Goal: Task Accomplishment & Management: Complete application form

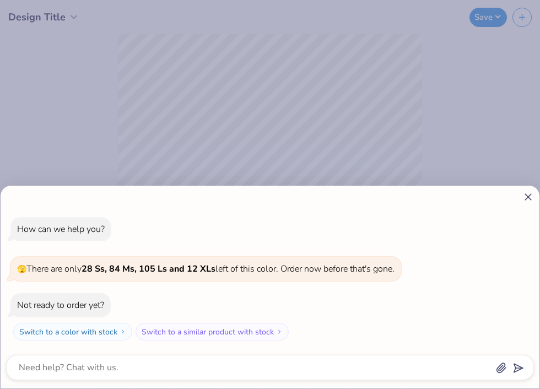
click at [529, 196] on icon at bounding box center [528, 197] width 12 height 12
type textarea "x"
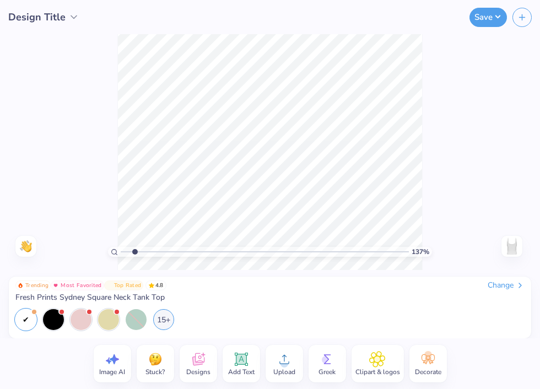
drag, startPoint x: 123, startPoint y: 252, endPoint x: 134, endPoint y: 252, distance: 11.0
type input "1.37"
click at [134, 252] on input "range" at bounding box center [265, 252] width 288 height 10
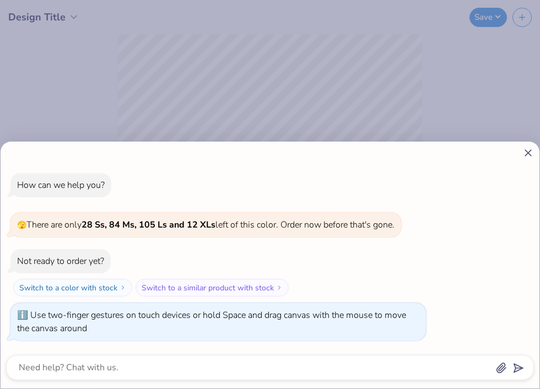
click at [135, 252] on div "How can we help you? 🫣 There are only 28 Ss, 84 Ms, 105 Ls and 12 XLs left of t…" at bounding box center [270, 194] width 540 height 389
type textarea "x"
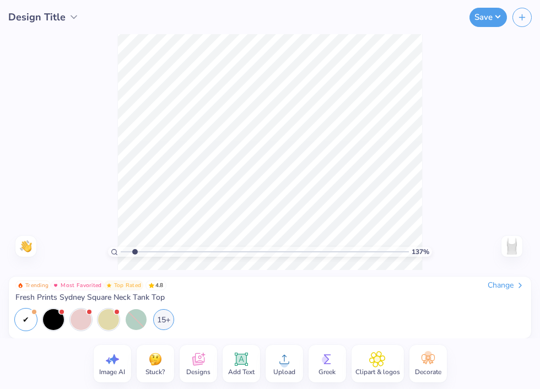
drag, startPoint x: 136, startPoint y: 251, endPoint x: 127, endPoint y: 251, distance: 8.8
type input "1.13"
click at [127, 251] on input "range" at bounding box center [265, 252] width 288 height 10
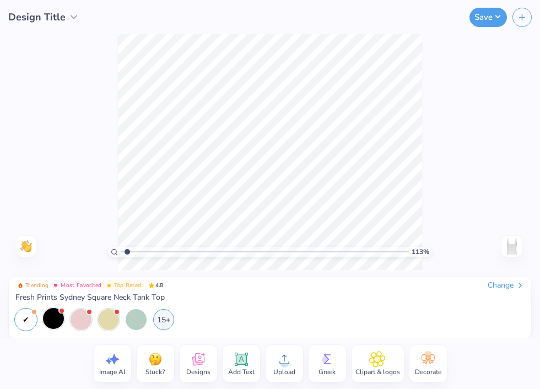
click at [55, 322] on div at bounding box center [53, 318] width 21 height 21
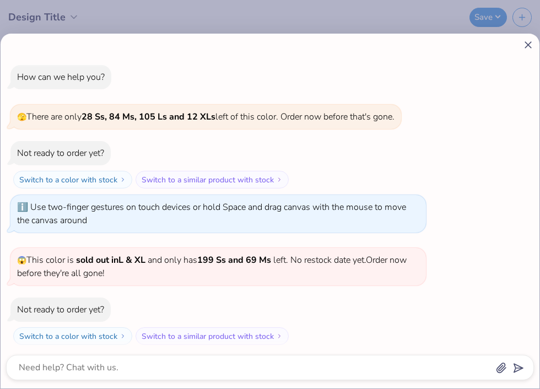
click at [529, 46] on line at bounding box center [528, 45] width 6 height 6
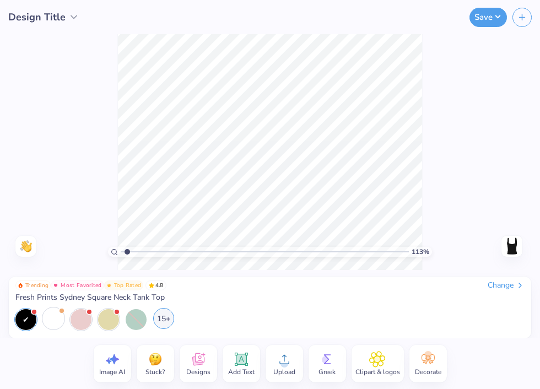
click at [161, 319] on div "15+" at bounding box center [163, 318] width 21 height 21
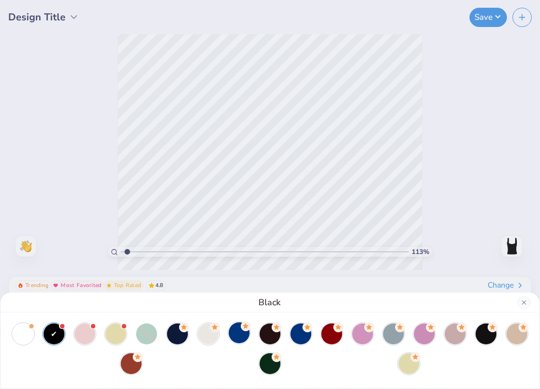
click at [237, 338] on div at bounding box center [239, 332] width 21 height 21
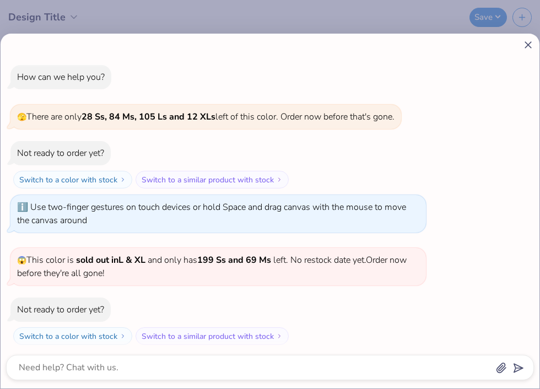
scroll to position [57, 0]
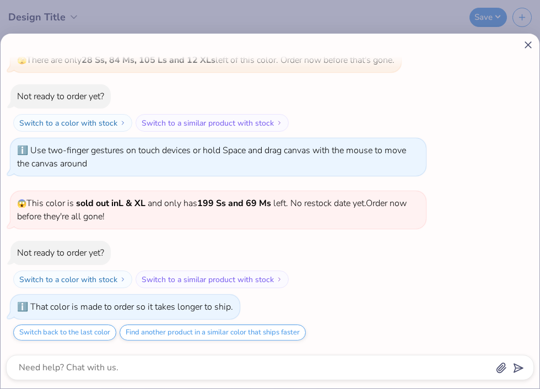
click at [528, 44] on icon at bounding box center [528, 45] width 12 height 12
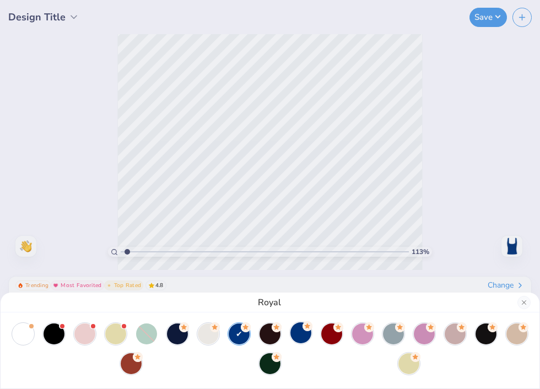
click at [301, 336] on div at bounding box center [300, 332] width 21 height 21
click at [269, 336] on div at bounding box center [269, 332] width 21 height 21
click at [520, 339] on div at bounding box center [516, 332] width 21 height 21
click at [484, 340] on div at bounding box center [485, 332] width 21 height 21
click at [455, 339] on div at bounding box center [454, 332] width 21 height 21
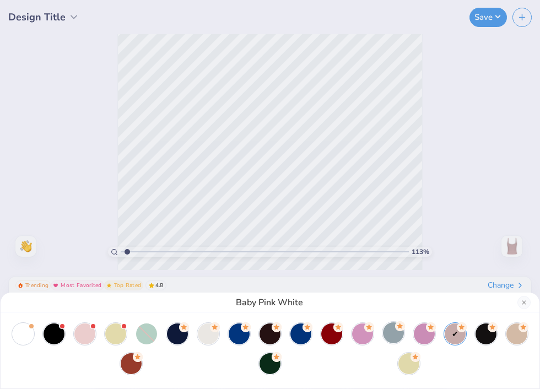
click at [393, 343] on div at bounding box center [393, 332] width 21 height 21
click at [24, 328] on div at bounding box center [23, 332] width 21 height 21
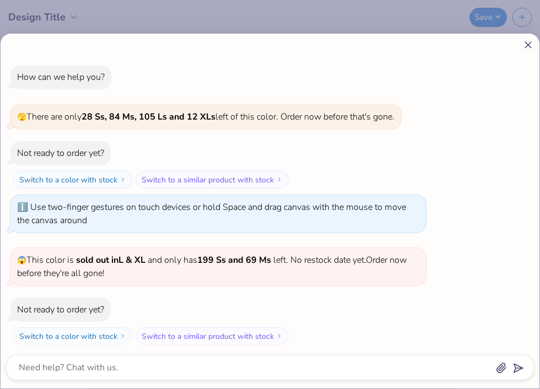
scroll to position [187, 0]
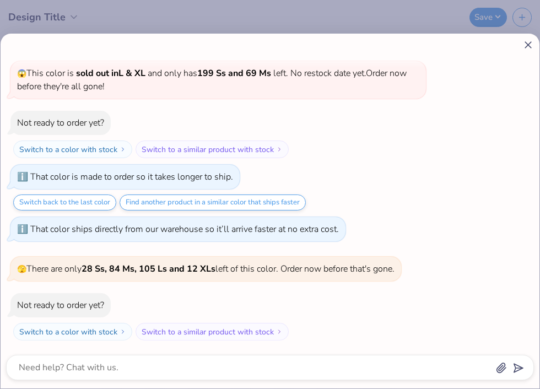
click at [528, 44] on line at bounding box center [528, 45] width 6 height 6
type textarea "x"
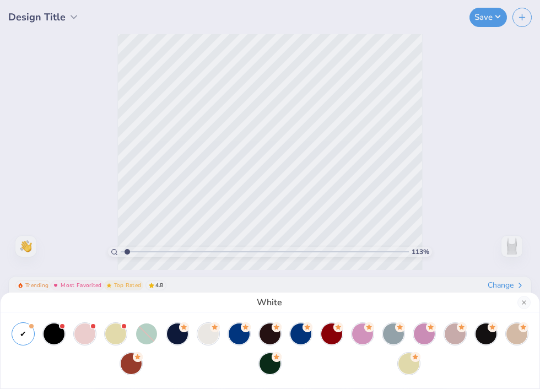
click at [493, 119] on div "White" at bounding box center [270, 194] width 540 height 389
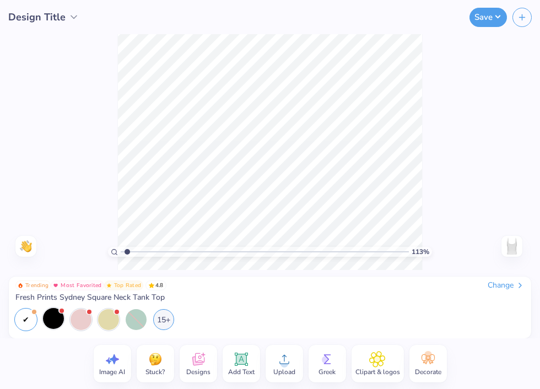
click at [110, 372] on span "Image AI" at bounding box center [112, 371] width 26 height 9
select select "4"
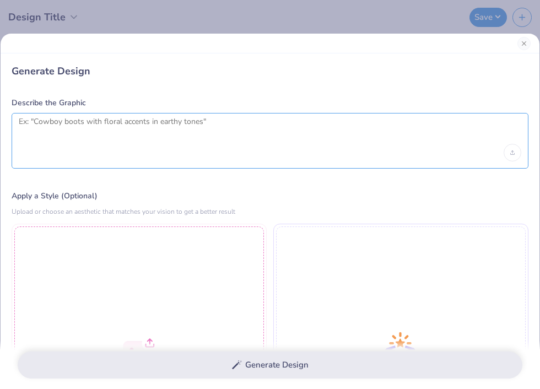
click at [130, 118] on textarea at bounding box center [270, 131] width 502 height 28
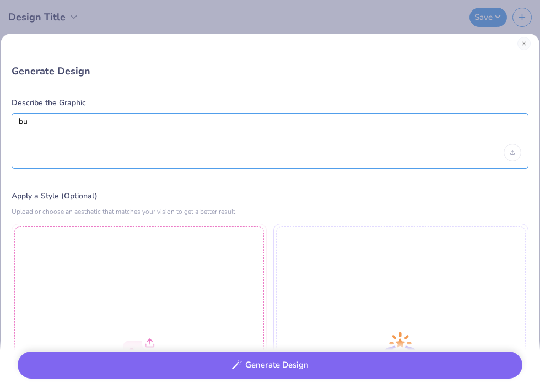
type textarea "b"
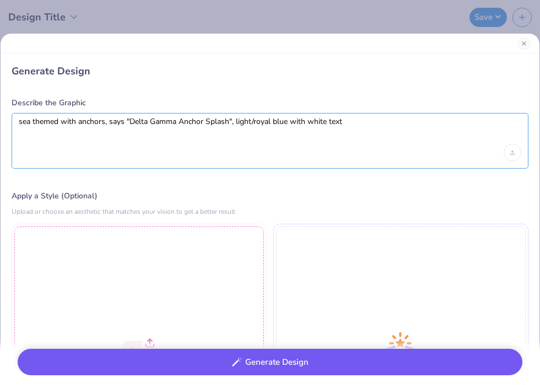
type textarea "sea themed with anchors, says "Delta Gamma Anchor Splash", light/royal blue wit…"
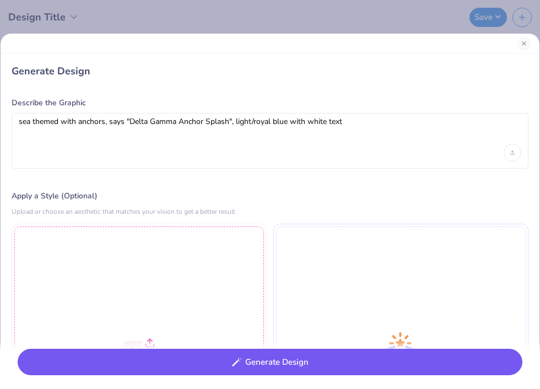
click at [257, 368] on button "Generate Design" at bounding box center [270, 362] width 504 height 27
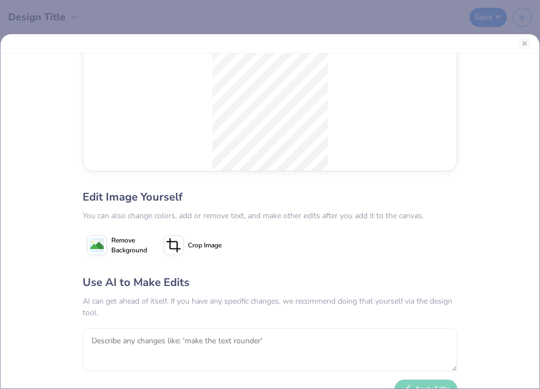
scroll to position [77, 0]
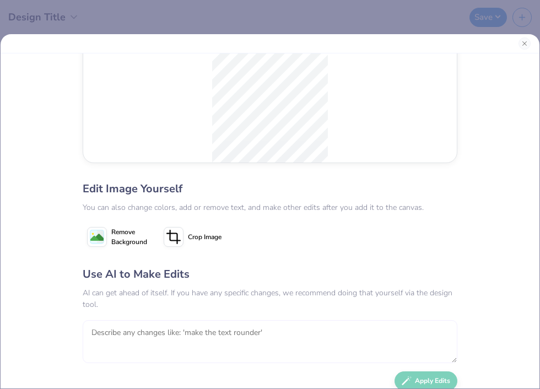
click at [296, 344] on textarea at bounding box center [270, 341] width 374 height 43
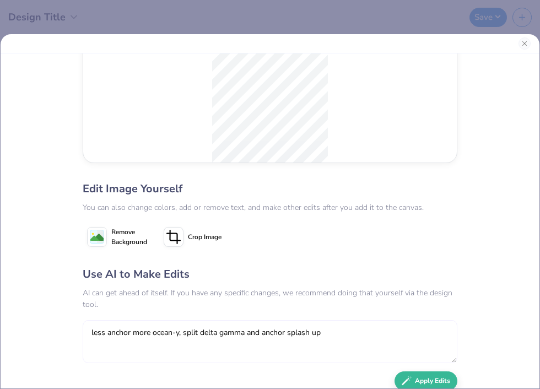
scroll to position [122, 0]
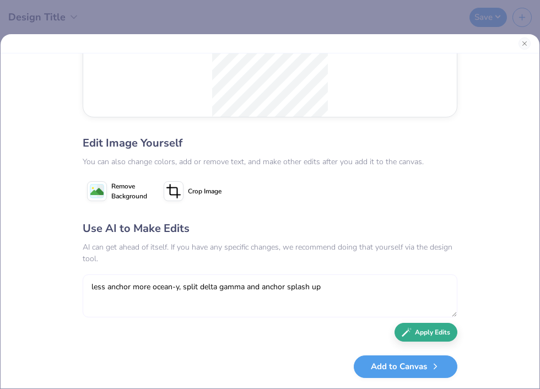
type textarea "less anchor more ocean-y, split delta gamma and anchor splash up"
click at [436, 332] on button "Apply Edits" at bounding box center [425, 332] width 63 height 19
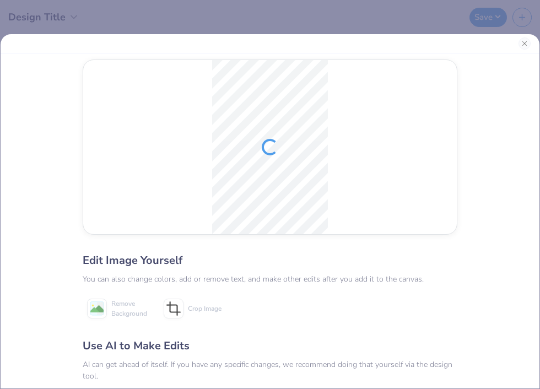
scroll to position [0, 0]
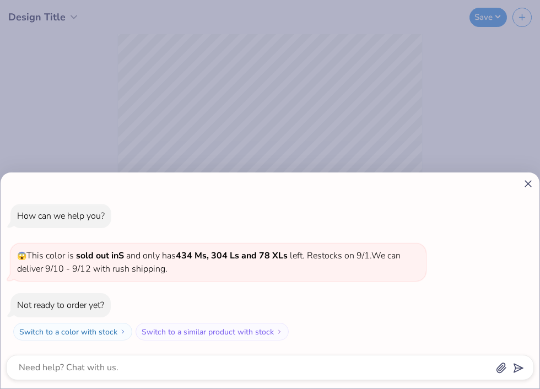
click at [383, 118] on div "How can we help you? 😱 This color is sold out in S and only has 434 Ms, 304 Ls …" at bounding box center [270, 194] width 540 height 389
type textarea "x"
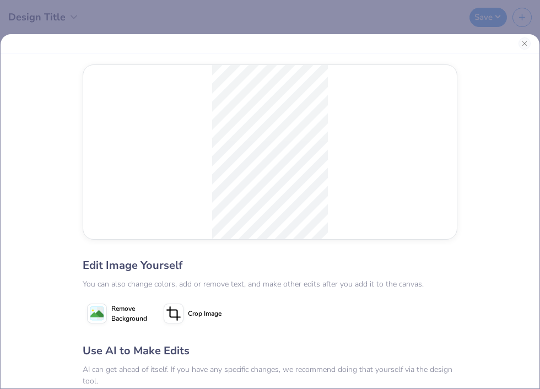
scroll to position [122, 0]
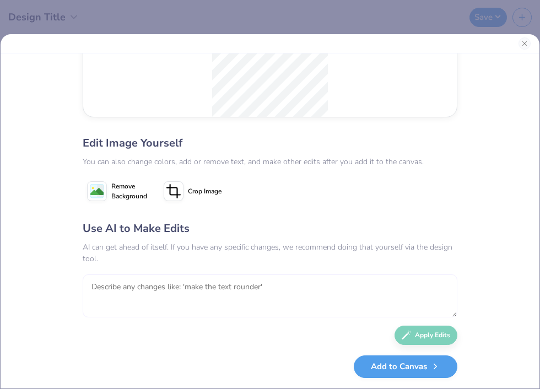
click at [273, 301] on textarea at bounding box center [270, 295] width 374 height 43
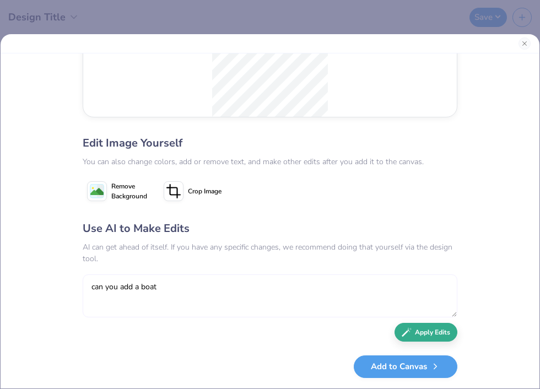
type textarea "can you add a boat"
click at [441, 337] on button "Apply Edits" at bounding box center [425, 332] width 63 height 19
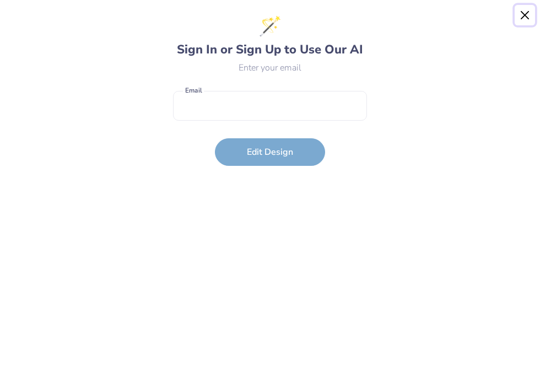
click at [523, 17] on button "Close" at bounding box center [524, 15] width 21 height 21
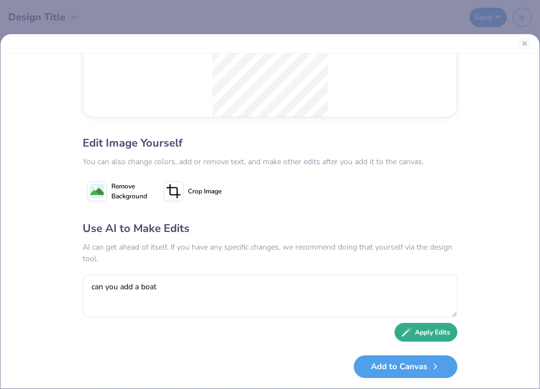
click at [411, 332] on button "Apply Edits" at bounding box center [425, 332] width 63 height 19
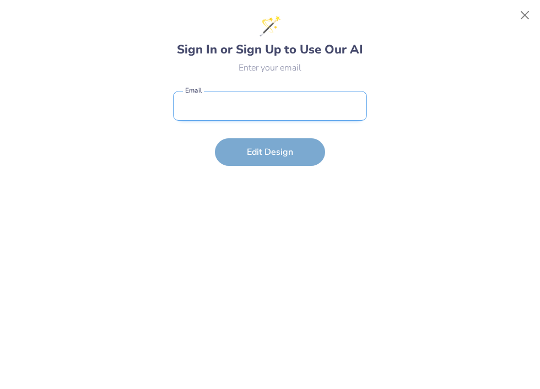
click at [334, 114] on input "email" at bounding box center [270, 106] width 194 height 30
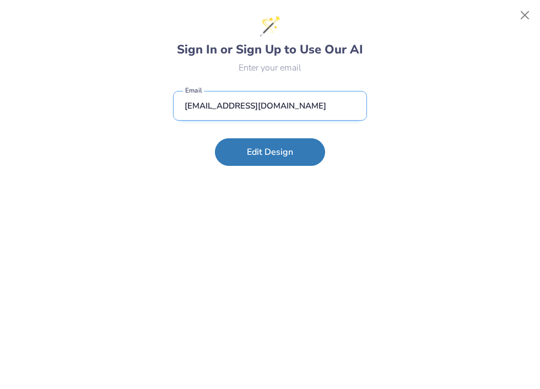
type input "[EMAIL_ADDRESS][DOMAIN_NAME]"
click at [215, 138] on button "Edit Design" at bounding box center [270, 152] width 110 height 28
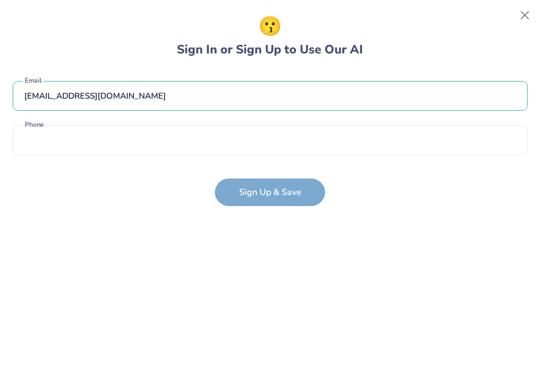
click at [301, 158] on div "[EMAIL_ADDRESS][DOMAIN_NAME] Email Phone is a required field Phone" at bounding box center [270, 115] width 515 height 91
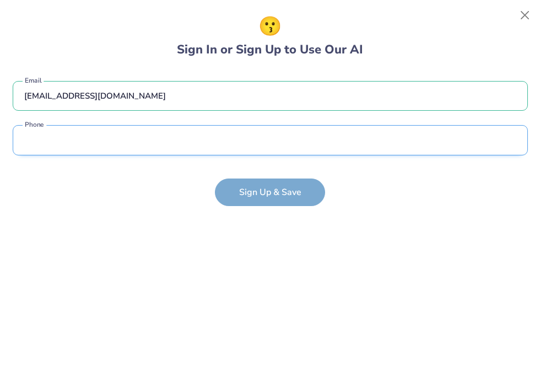
click at [301, 146] on input "tel" at bounding box center [270, 140] width 515 height 30
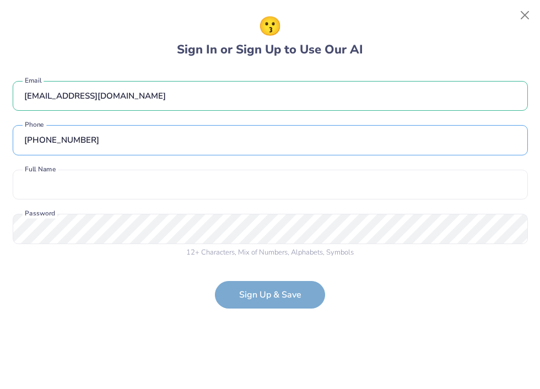
type input "[PHONE_NUMBER]"
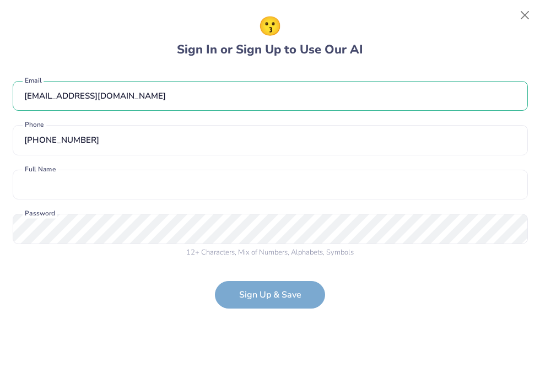
click at [258, 203] on div "[EMAIL_ADDRESS][DOMAIN_NAME] Email [PHONE_NUMBER] Phone Full Name is a required…" at bounding box center [270, 167] width 515 height 194
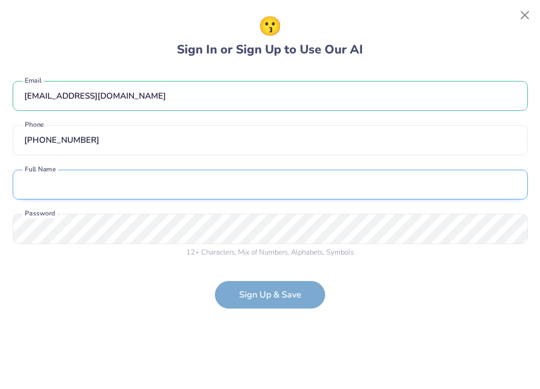
click at [257, 194] on input "text" at bounding box center [270, 185] width 515 height 30
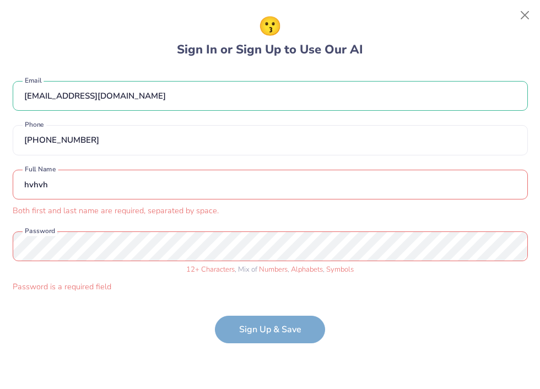
click at [111, 186] on input "hvhvh" at bounding box center [270, 185] width 515 height 30
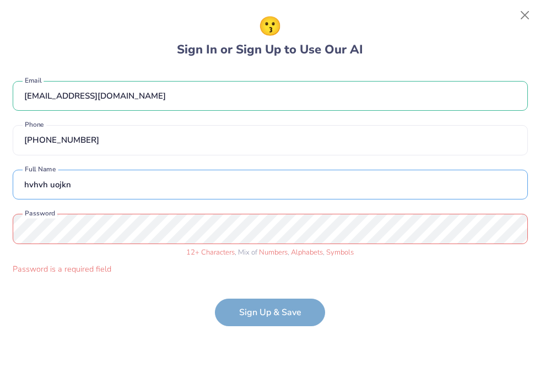
type input "hvhvh uojkn"
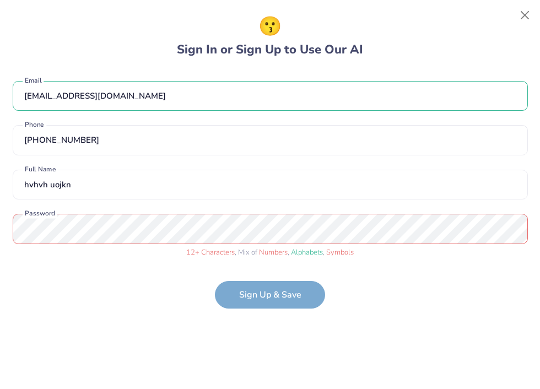
click at [240, 292] on form "bhbhb@gmail.com Email (968) 675-6577 Phone hvhvh uojkn Full Name 12 + Character…" at bounding box center [270, 189] width 515 height 239
click at [162, 295] on form "bhbhb@gmail.com Email (968) 675-6577 Phone hvhvh uojkn Full Name 12 + Character…" at bounding box center [270, 189] width 515 height 239
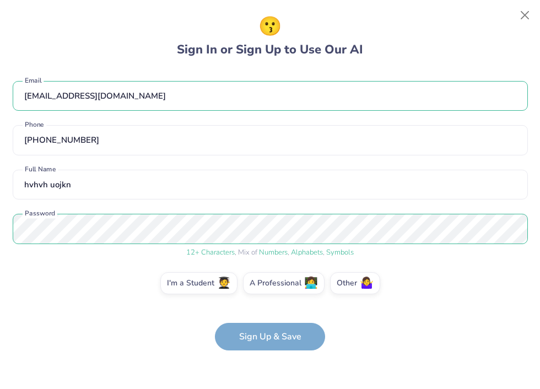
click at [294, 328] on form "bhbhb@gmail.com Email (968) 675-6577 Phone hvhvh uojkn Full Name 12 + Character…" at bounding box center [270, 210] width 515 height 281
click at [303, 343] on form "bhbhb@gmail.com Email (968) 675-6577 Phone hvhvh uojkn Full Name 12 + Character…" at bounding box center [270, 210] width 515 height 281
click at [348, 293] on div "I'm a Student 🧑‍🎓 A Professional 👩‍💻 Other 🤷‍♀️" at bounding box center [270, 286] width 515 height 28
click at [344, 290] on label "Other 🤷‍♀️" at bounding box center [355, 281] width 50 height 22
click at [274, 290] on input "Other 🤷‍♀️" at bounding box center [270, 286] width 7 height 7
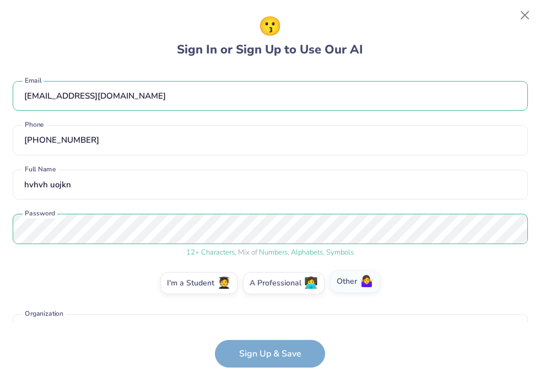
scroll to position [27, 0]
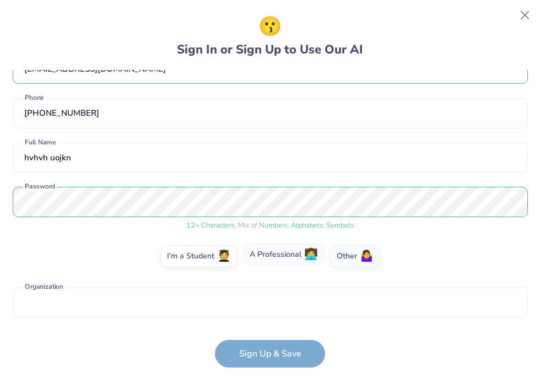
click at [284, 263] on label "A Professional 👩‍💻" at bounding box center [284, 254] width 82 height 22
click at [274, 283] on input "A Professional 👩‍💻" at bounding box center [270, 286] width 7 height 7
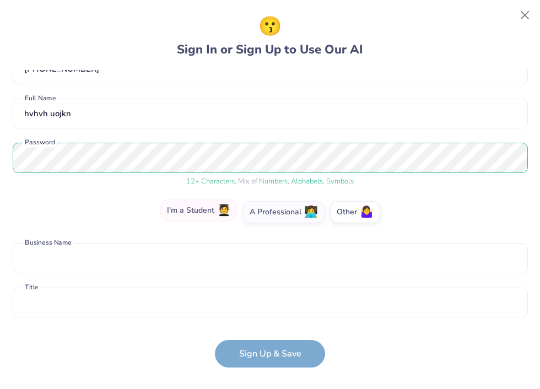
click at [210, 215] on label "I'm a Student 🧑‍🎓" at bounding box center [198, 210] width 77 height 22
click at [267, 283] on input "I'm a Student 🧑‍🎓" at bounding box center [270, 286] width 7 height 7
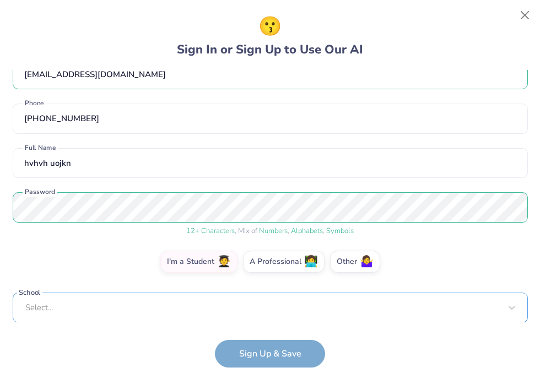
scroll to position [192, 0]
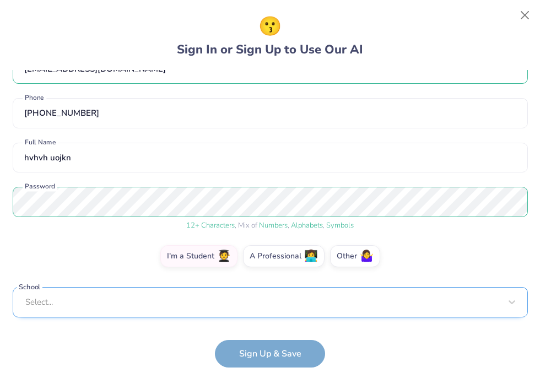
click at [230, 300] on div "Select..." at bounding box center [270, 302] width 515 height 30
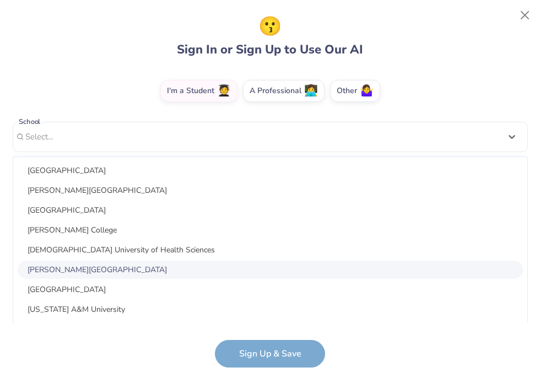
click at [216, 263] on div "Agnes Scott College" at bounding box center [270, 269] width 505 height 18
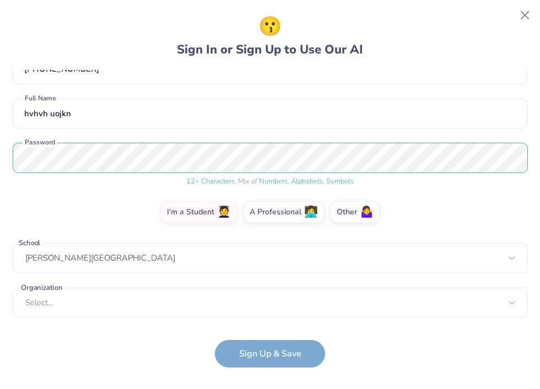
scroll to position [71, 0]
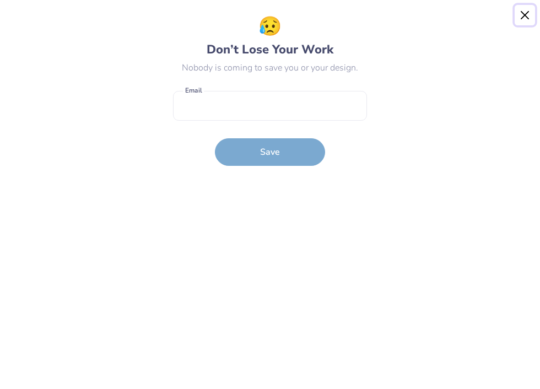
click at [524, 14] on button "Close" at bounding box center [524, 15] width 21 height 21
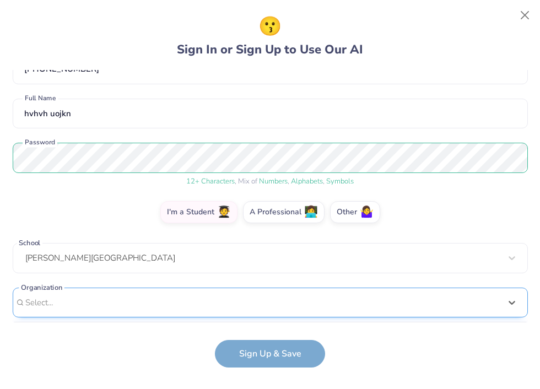
scroll to position [236, 0]
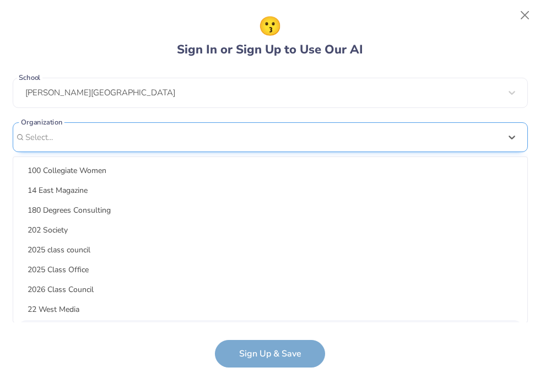
click at [264, 311] on div "option focused, 9 of 15. 15 results available. Use Up and Down to choose option…" at bounding box center [270, 222] width 515 height 201
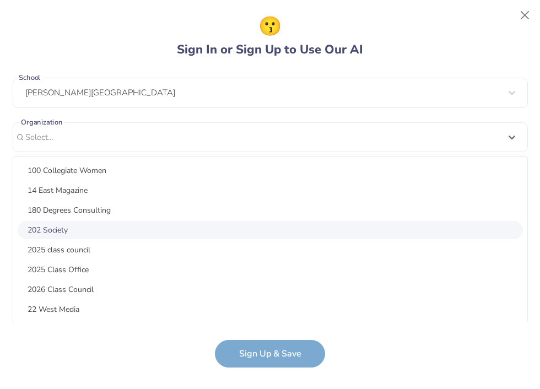
click at [199, 229] on div "202 Society" at bounding box center [270, 230] width 505 height 18
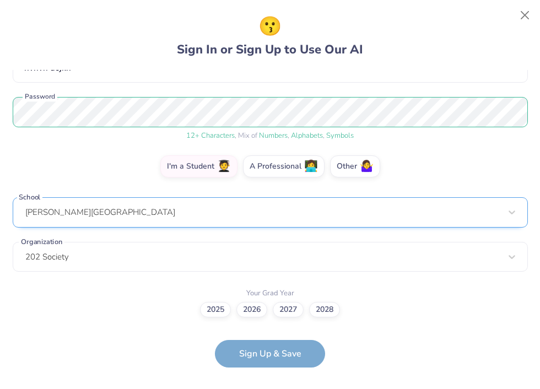
scroll to position [116, 0]
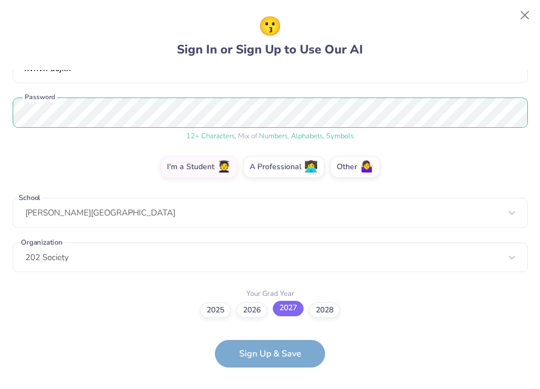
click at [280, 313] on label "2027" at bounding box center [288, 308] width 31 height 15
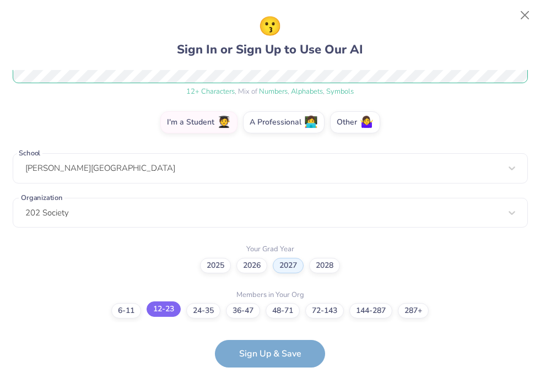
click at [153, 310] on label "12-23" at bounding box center [163, 308] width 34 height 15
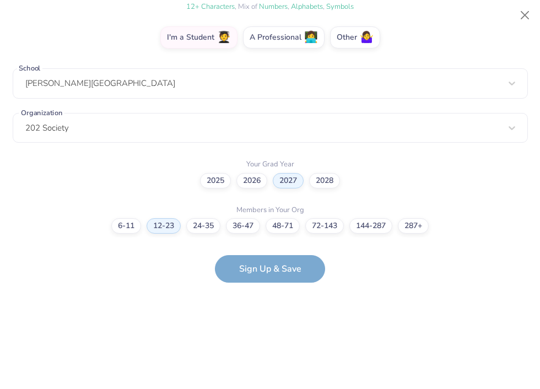
scroll to position [0, 0]
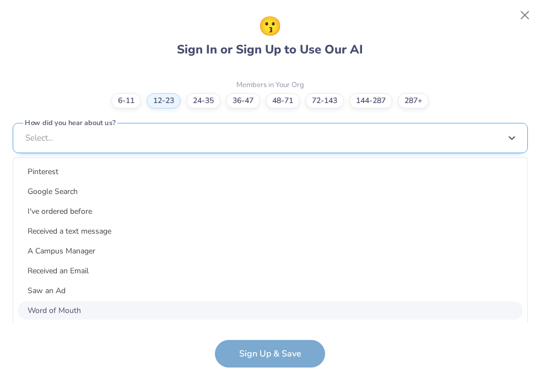
click at [245, 306] on div "option Word of Mouth focused, 8 of 15. 15 results available. Use Up and Down to…" at bounding box center [270, 223] width 515 height 201
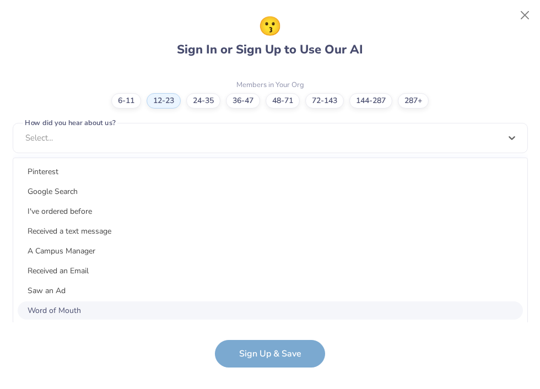
click at [244, 305] on div "Word of Mouth" at bounding box center [270, 310] width 505 height 18
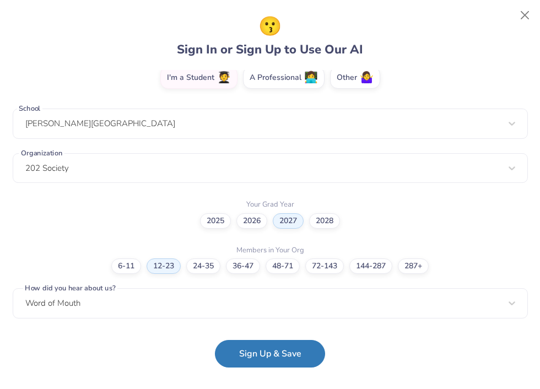
click at [259, 339] on form "bhbhb@gmail.com Email (968) 675-6577 Phone hvhvh uojkn Full Name 12 + Character…" at bounding box center [270, 219] width 515 height 298
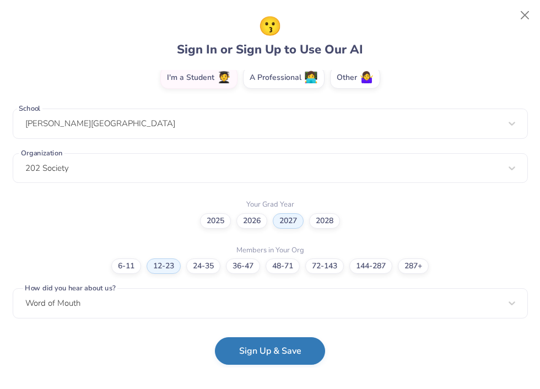
click at [259, 344] on button "Sign Up & Save" at bounding box center [270, 351] width 110 height 28
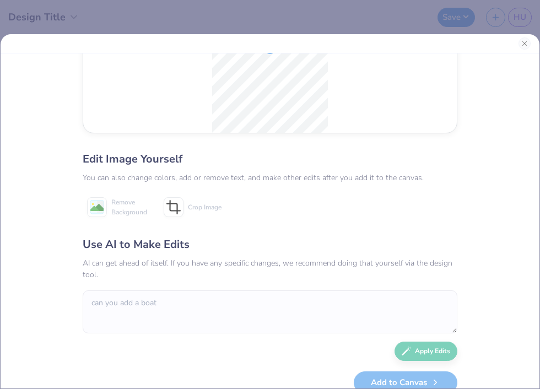
scroll to position [105, 0]
